Goal: Check status: Check status

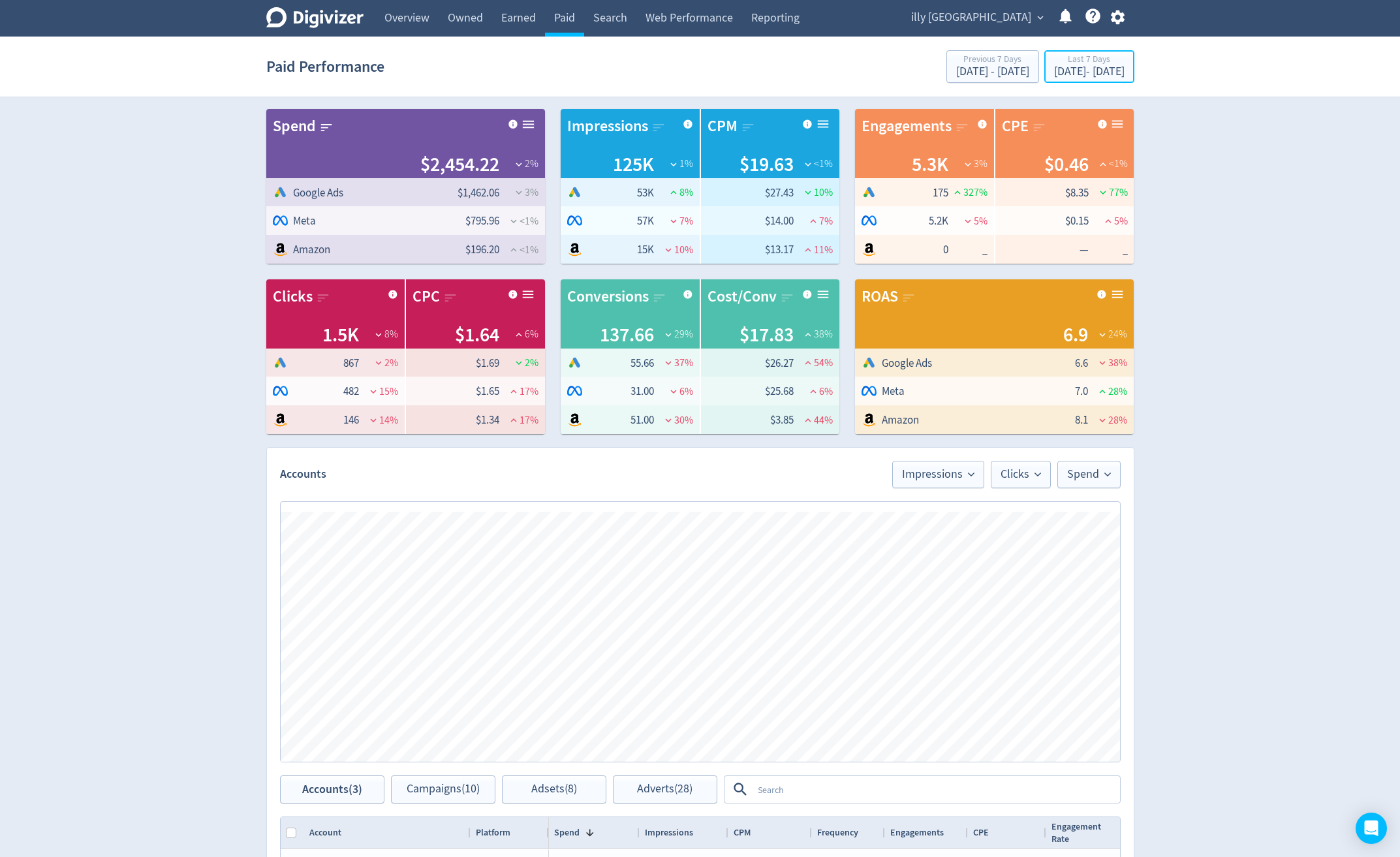
click at [1085, 70] on div "[DATE] - [DATE]" at bounding box center [1089, 71] width 70 height 12
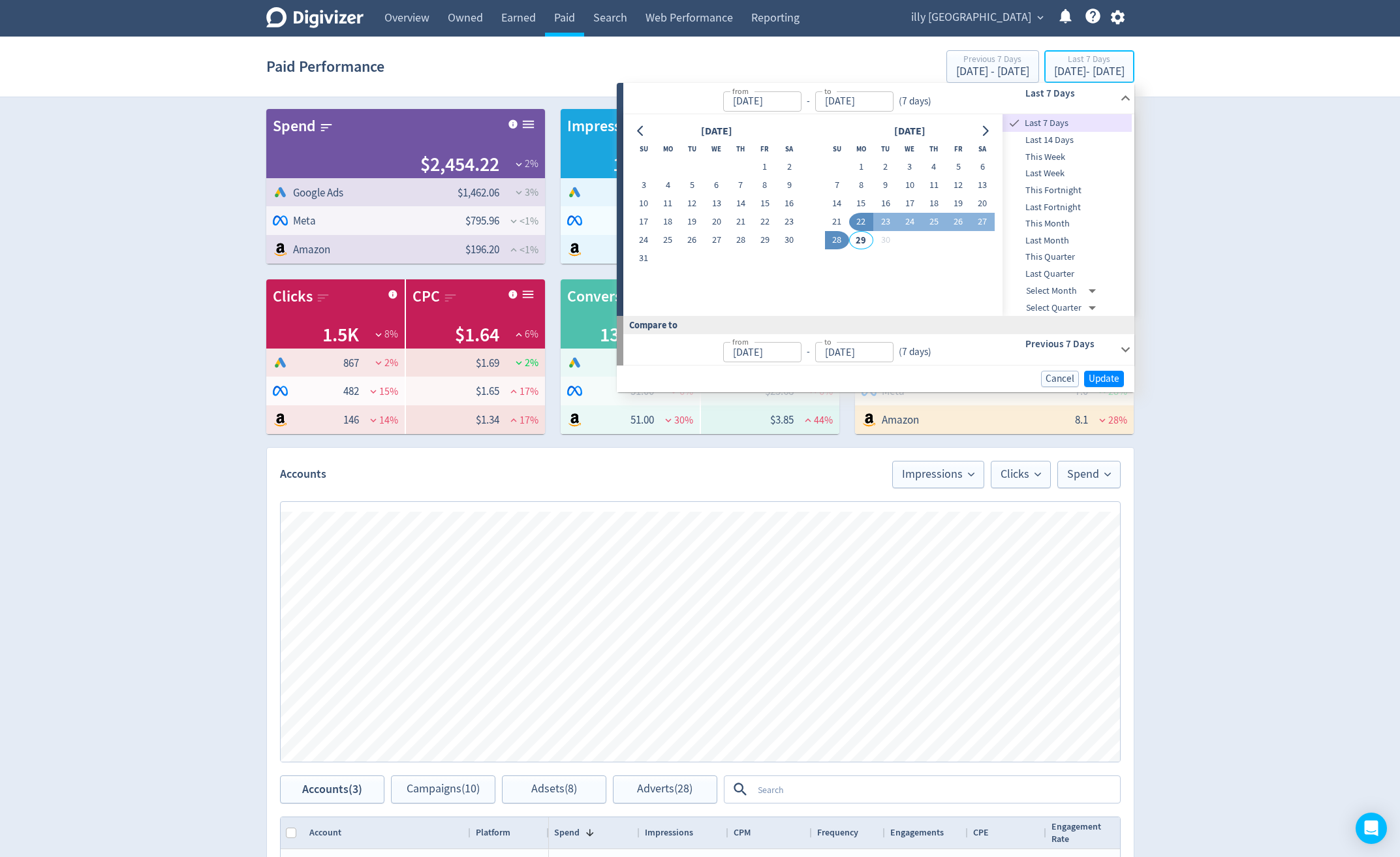
type input "[DATE]"
click at [863, 163] on button "1" at bounding box center [861, 167] width 25 height 18
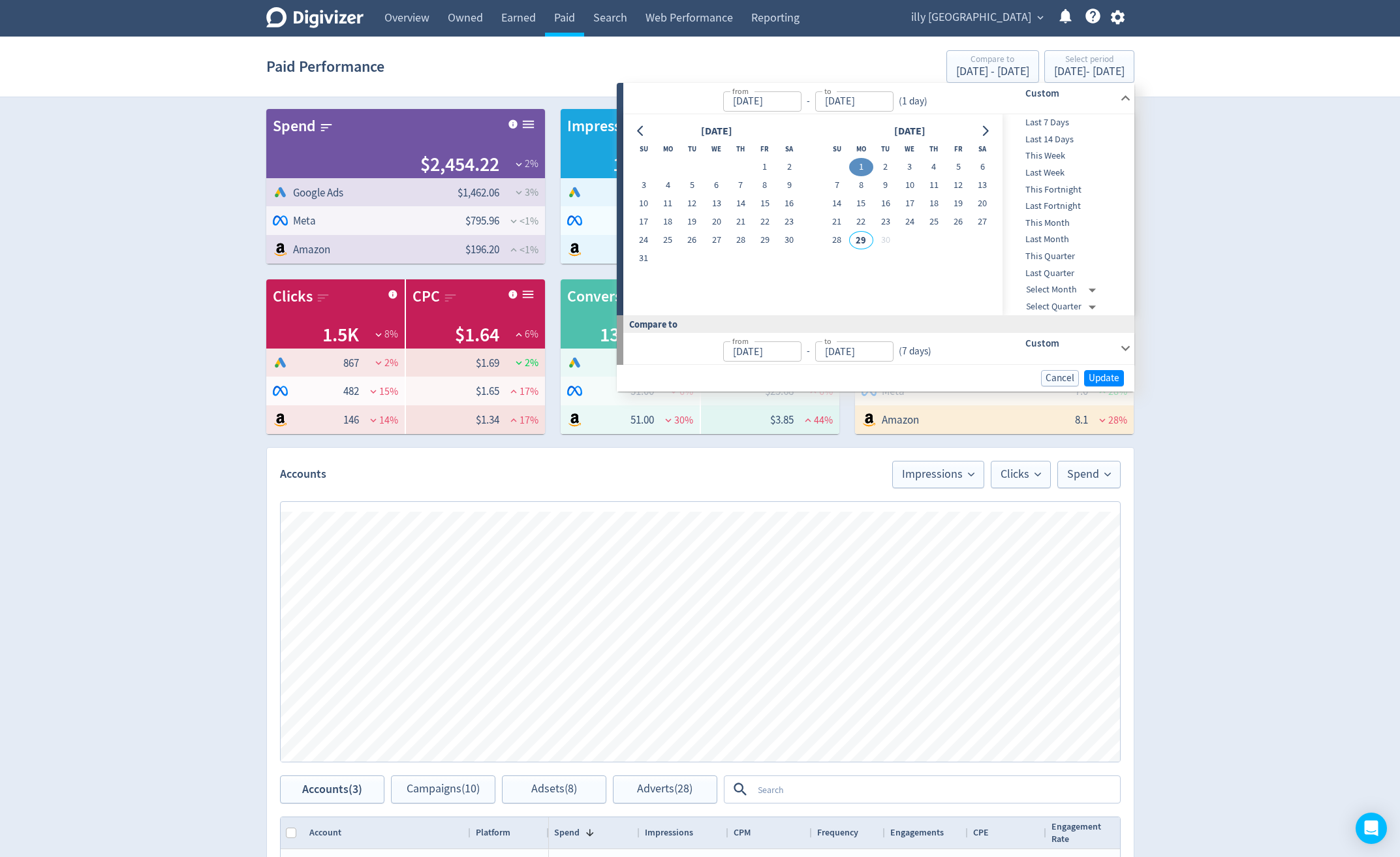
type input "[DATE]"
click at [836, 238] on button "28" at bounding box center [837, 240] width 25 height 18
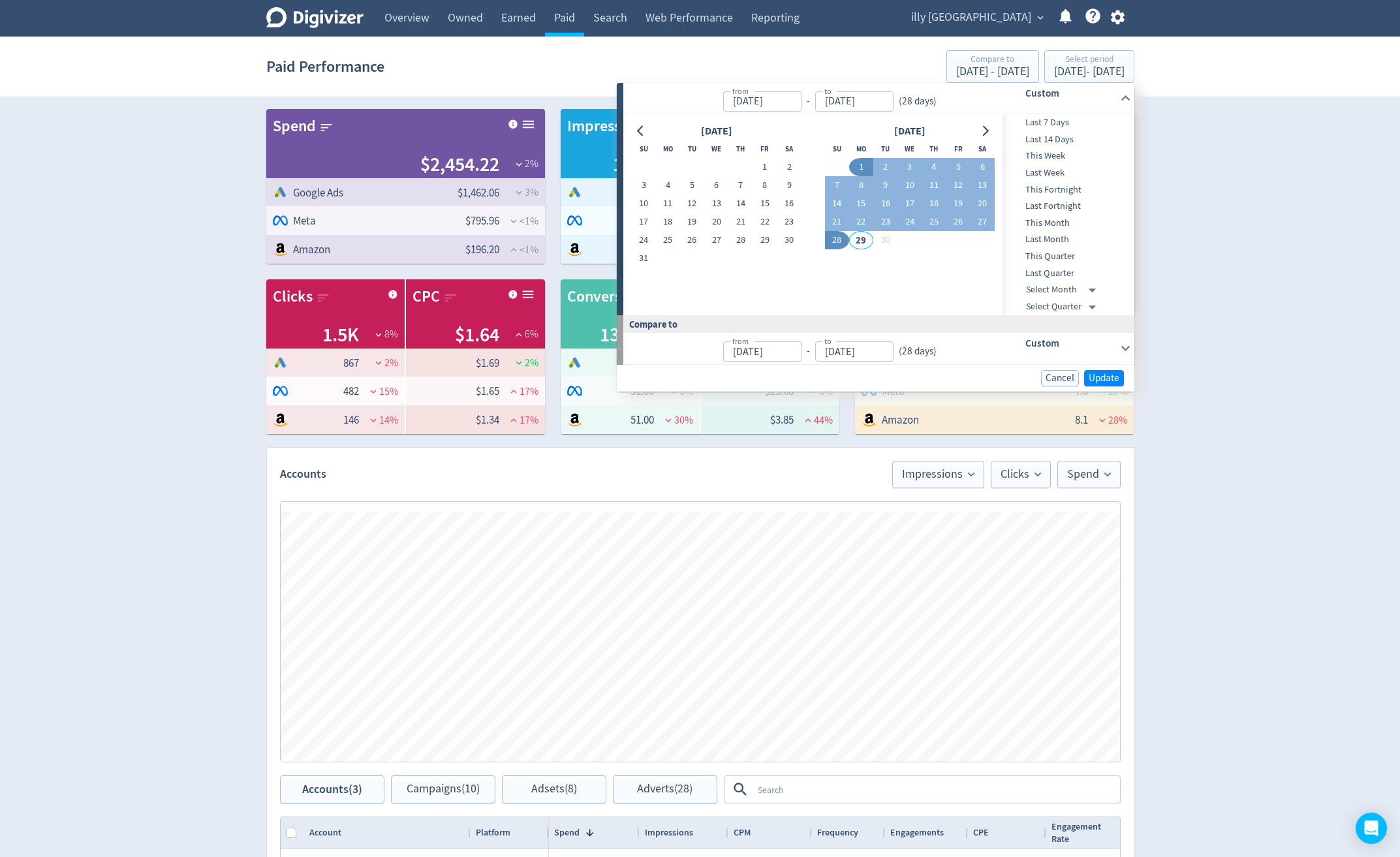
type input "[DATE]"
click at [1112, 375] on span "Update" at bounding box center [1104, 378] width 31 height 10
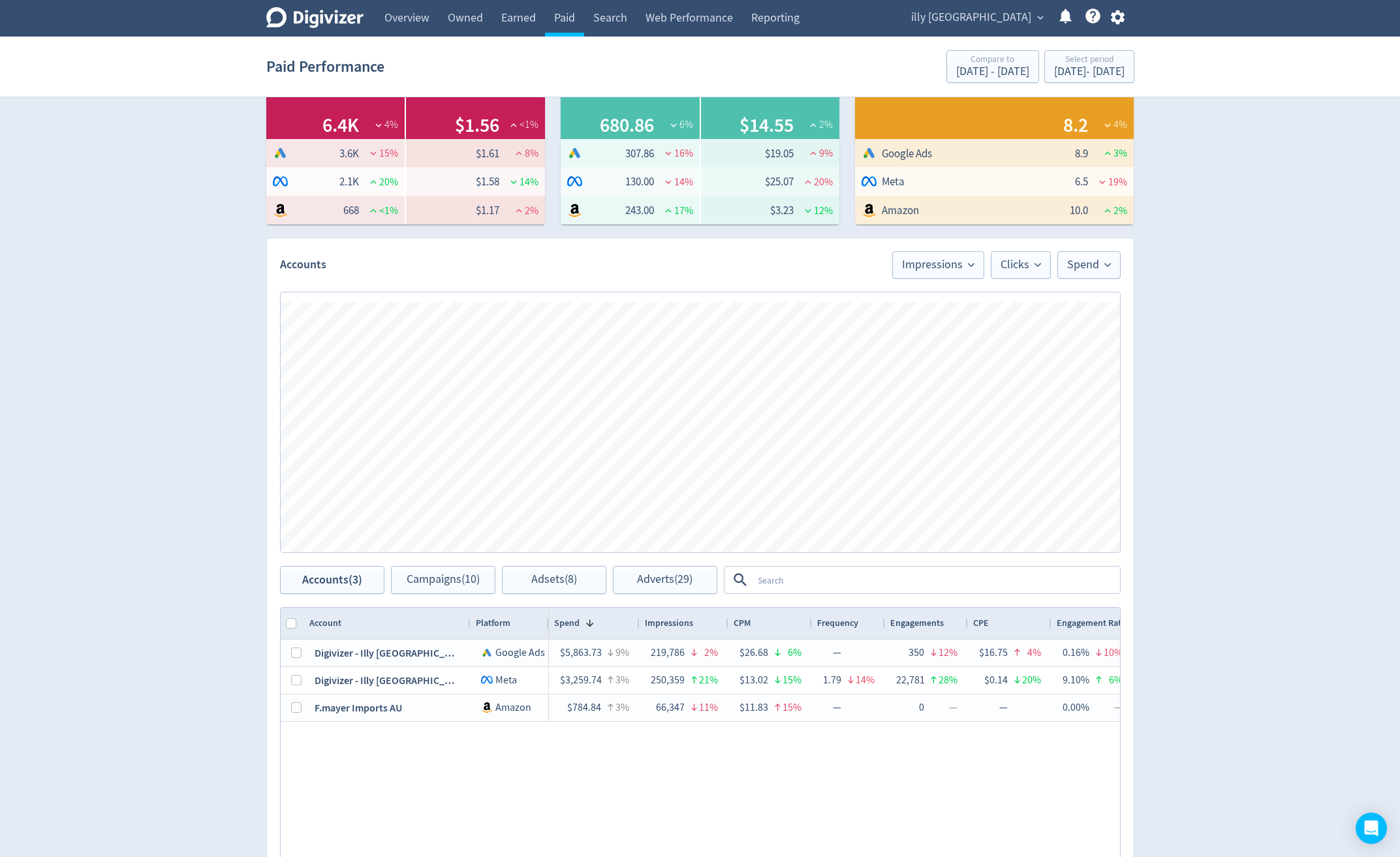
scroll to position [261, 0]
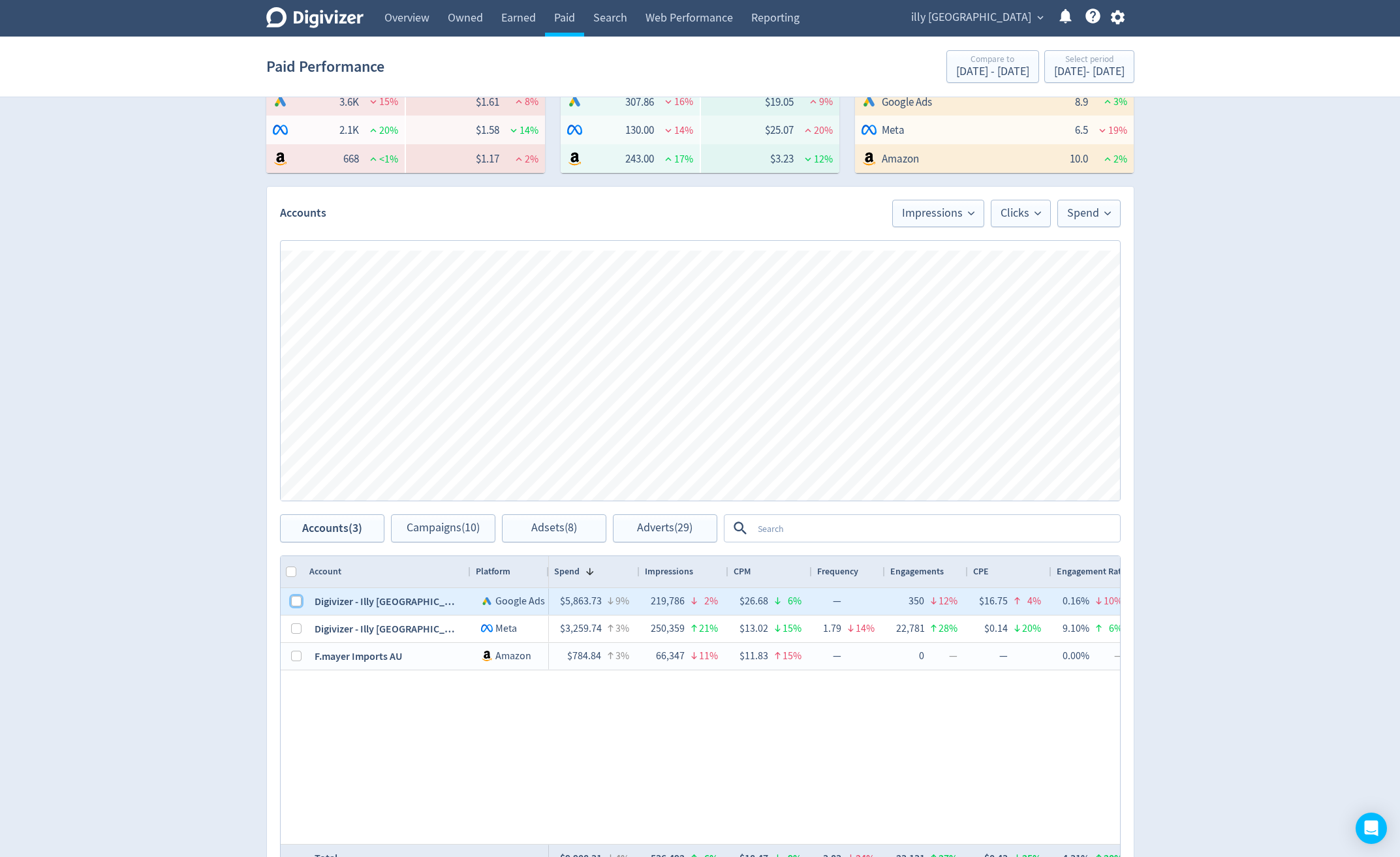
click at [296, 600] on input "Press Space to toggle row selection (unchecked)" at bounding box center [296, 601] width 10 height 10
checkbox input "true"
click at [959, 210] on span "Impressions" at bounding box center [938, 213] width 73 height 12
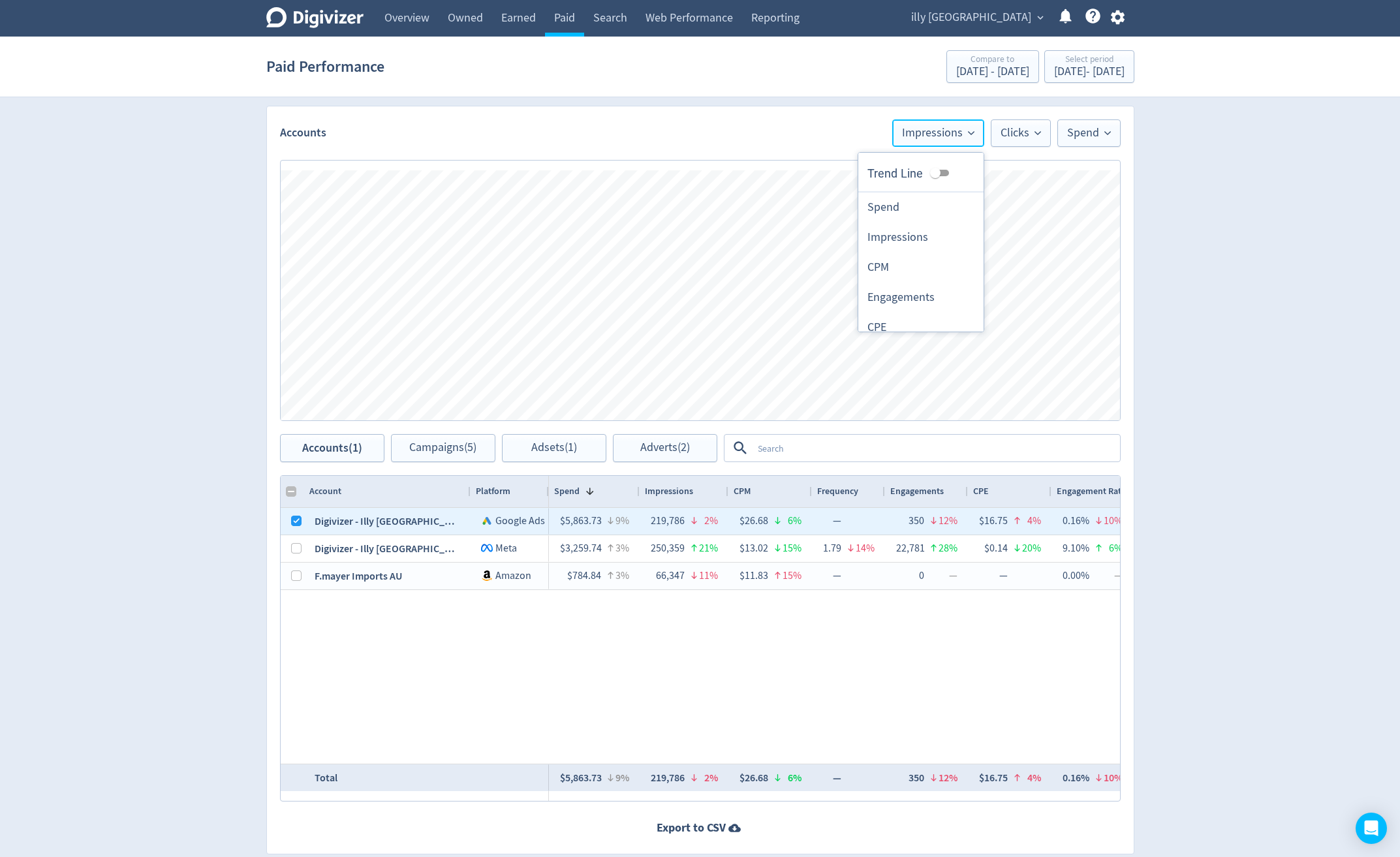
scroll to position [395, 0]
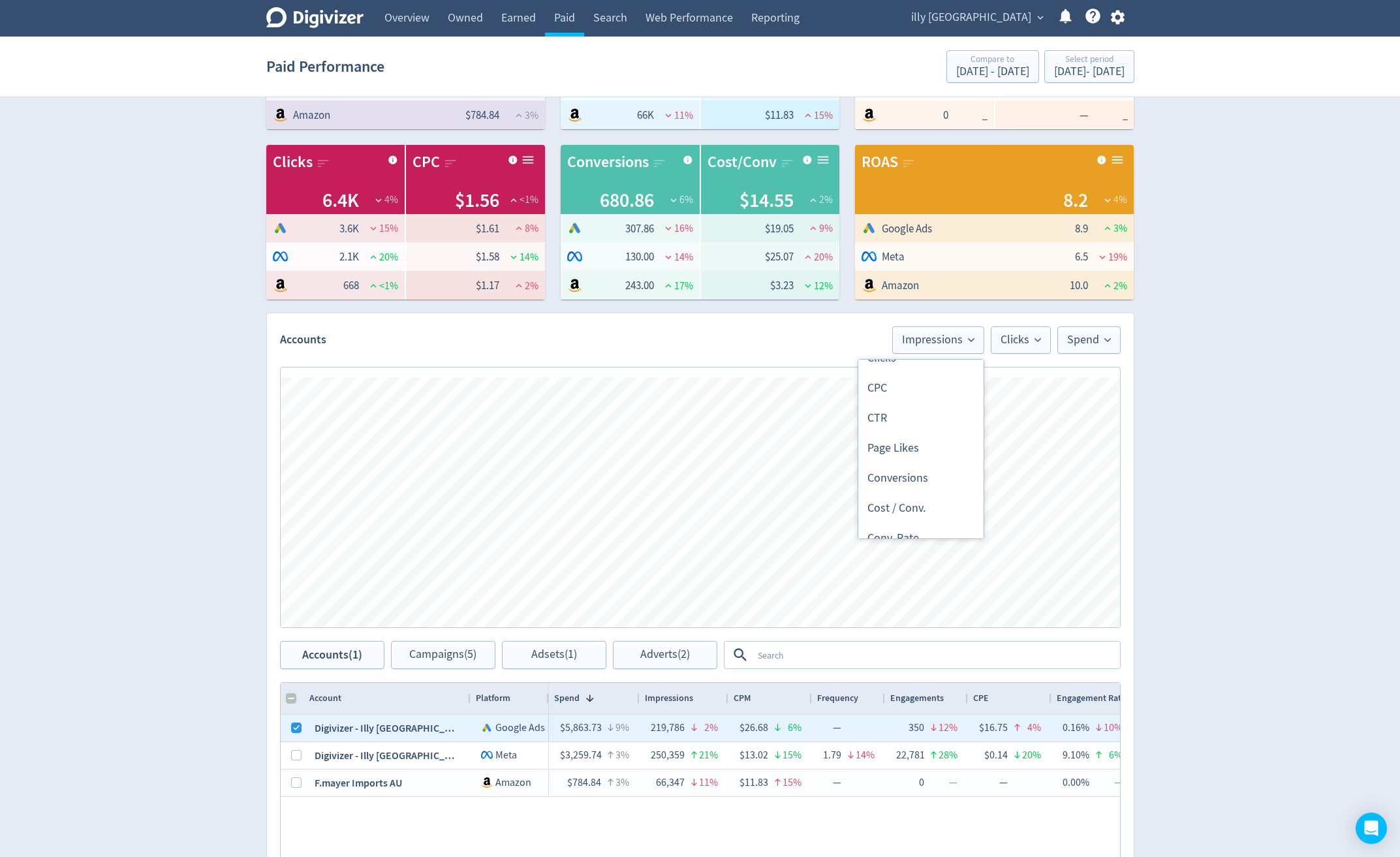
click at [897, 481] on li "Conversions" at bounding box center [921, 478] width 126 height 30
click at [1027, 332] on button "Clicks" at bounding box center [1020, 340] width 60 height 27
click at [986, 402] on li "ROAS" at bounding box center [988, 403] width 126 height 30
checkbox input "false"
